Goal: Navigation & Orientation: Understand site structure

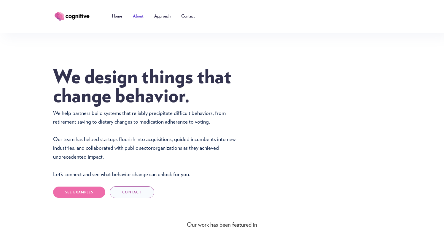
click at [133, 18] on link "About" at bounding box center [138, 16] width 21 height 18
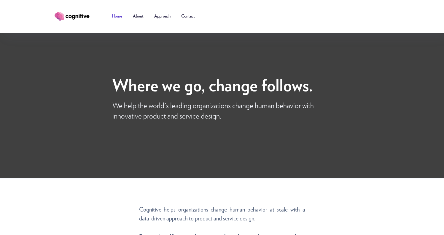
click at [115, 17] on link "Home" at bounding box center [117, 16] width 21 height 18
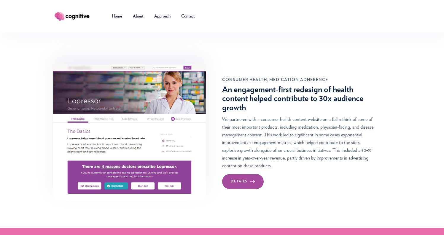
scroll to position [2588, 0]
